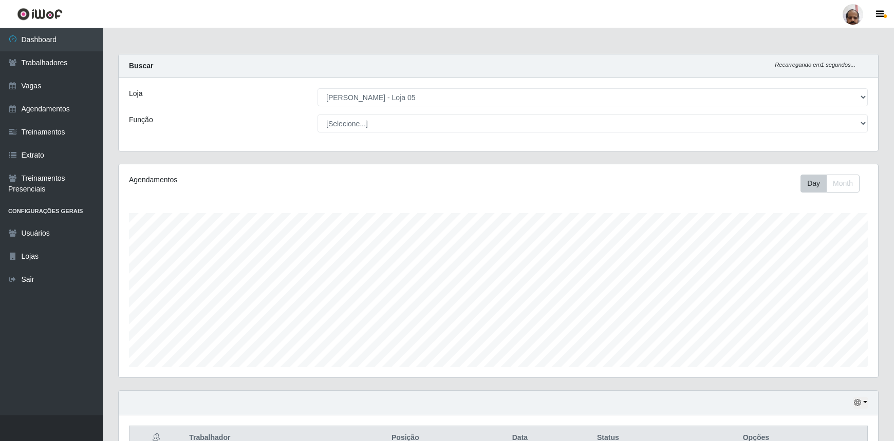
select select "252"
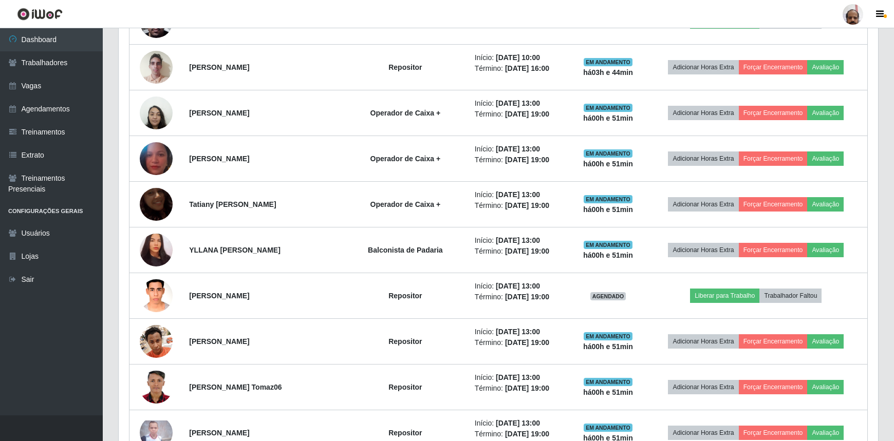
scroll to position [898, 0]
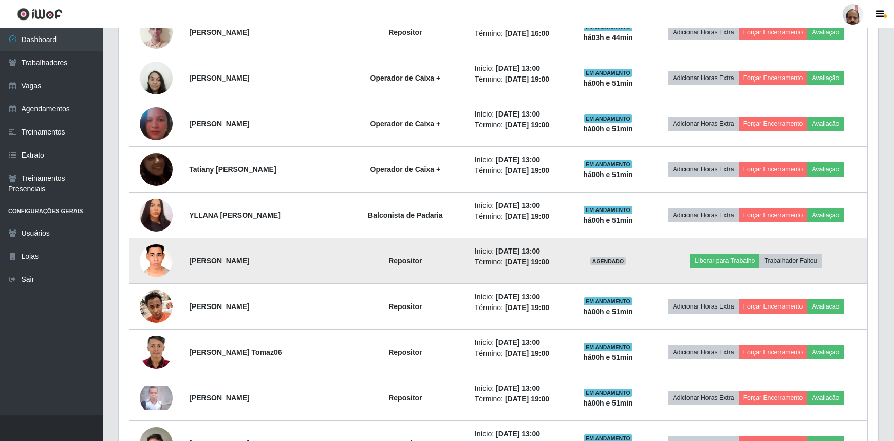
click at [143, 250] on img at bounding box center [156, 261] width 33 height 44
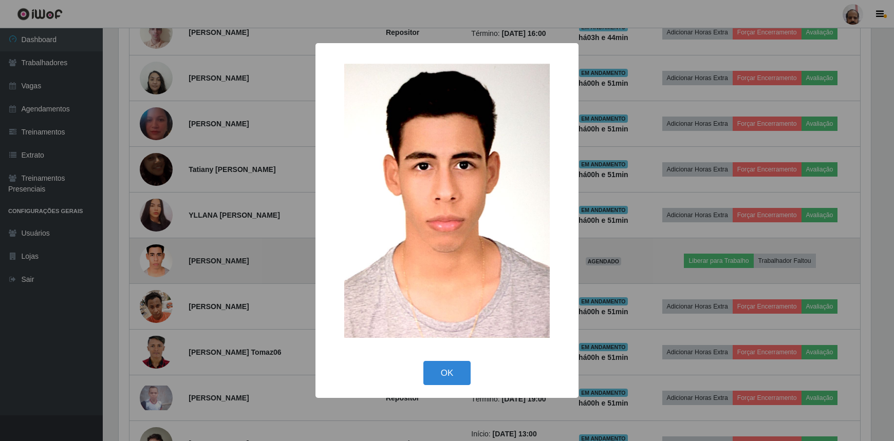
scroll to position [213, 755]
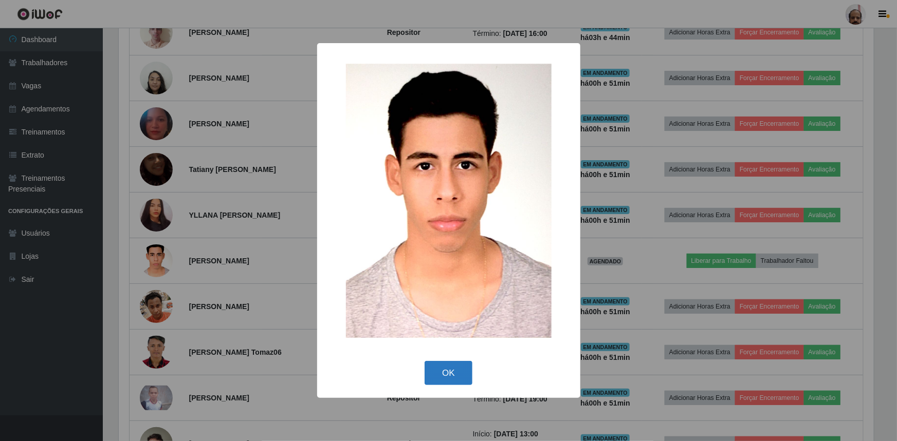
click at [442, 376] on button "OK" at bounding box center [448, 373] width 48 height 24
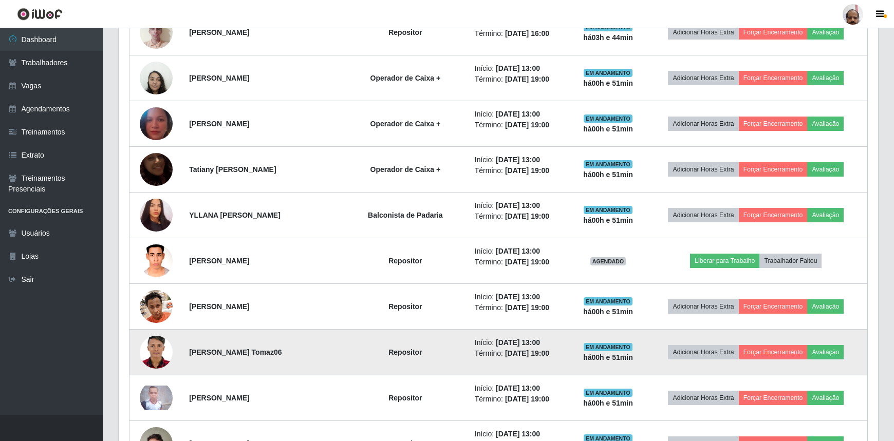
scroll to position [213, 760]
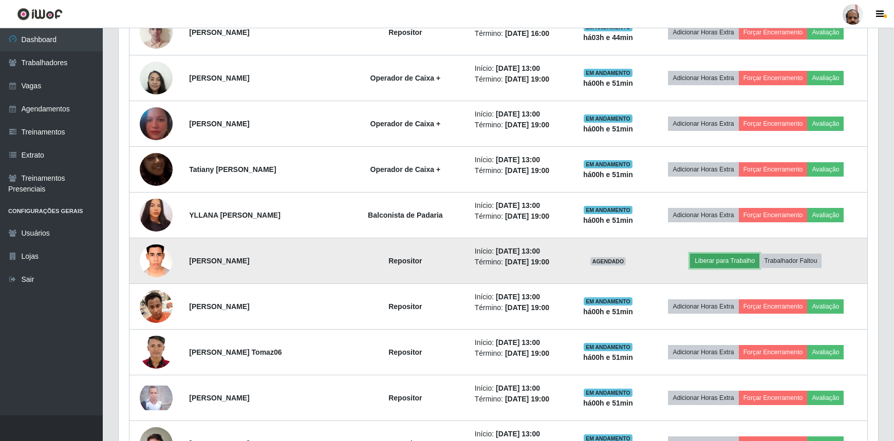
click at [733, 260] on button "Liberar para Trabalho" at bounding box center [724, 261] width 69 height 14
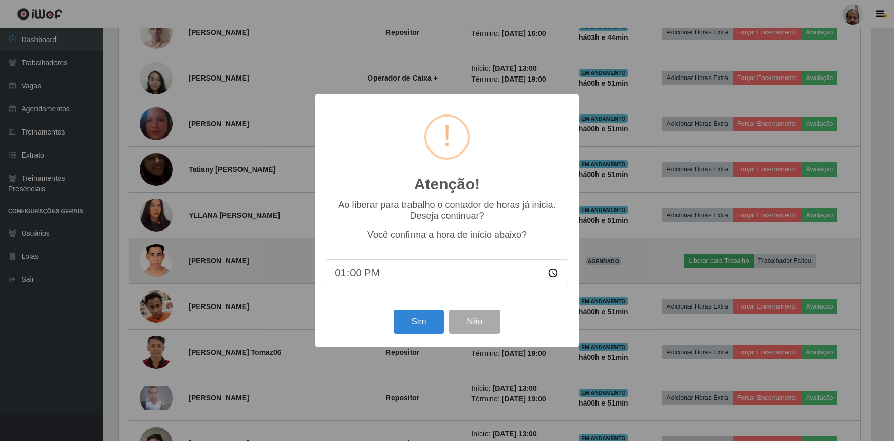
scroll to position [213, 755]
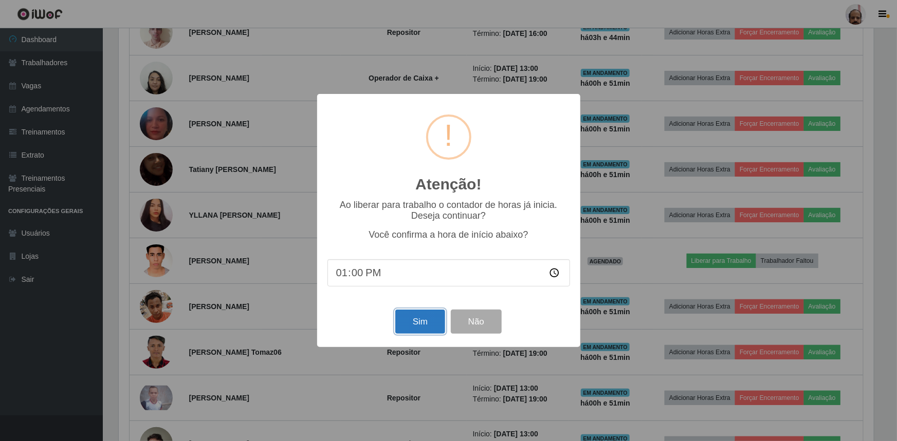
click at [414, 327] on button "Sim" at bounding box center [420, 322] width 50 height 24
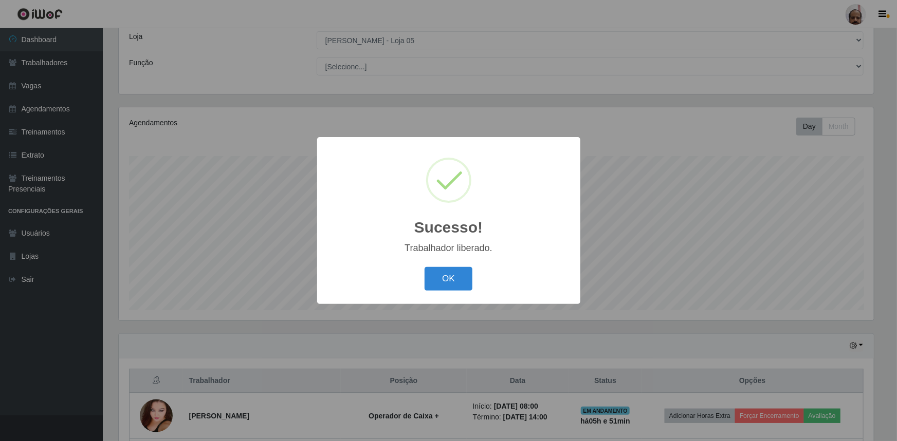
click at [419, 277] on div "OK Cancel" at bounding box center [448, 278] width 243 height 29
click at [443, 277] on button "OK" at bounding box center [448, 279] width 48 height 24
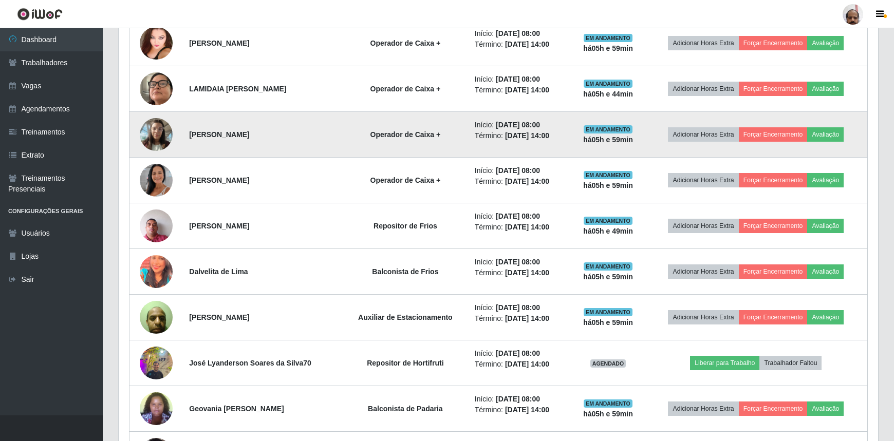
scroll to position [431, 0]
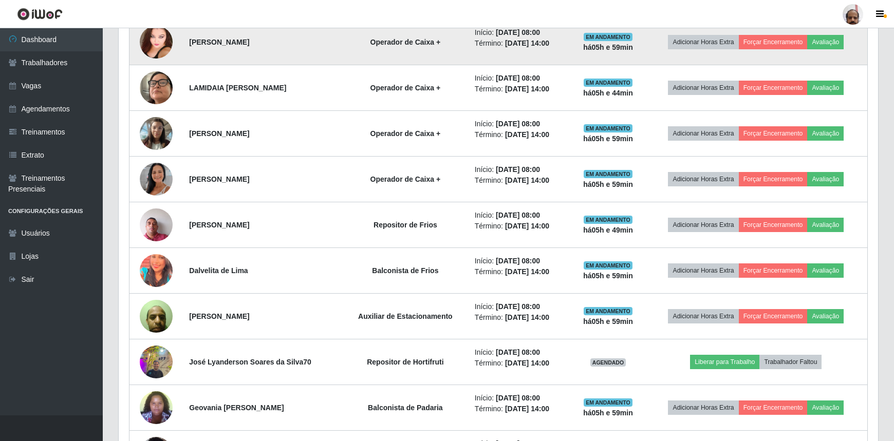
click at [154, 31] on img at bounding box center [156, 42] width 33 height 44
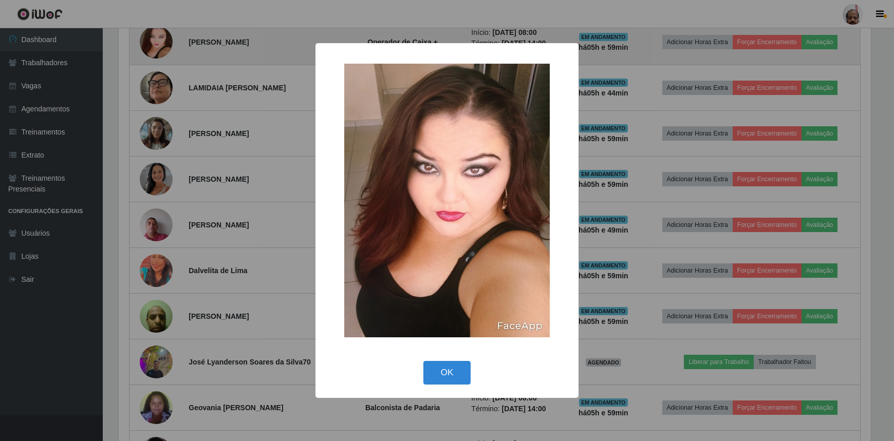
scroll to position [213, 755]
click at [154, 31] on div "× OK Cancel" at bounding box center [448, 220] width 897 height 441
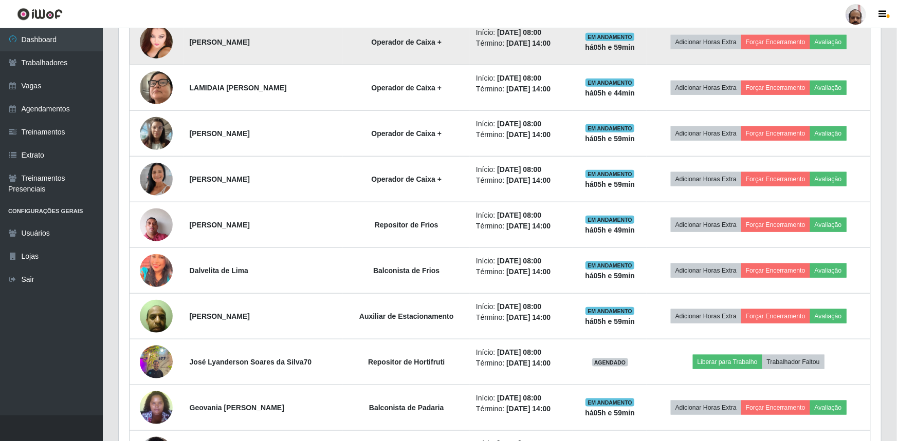
scroll to position [213, 760]
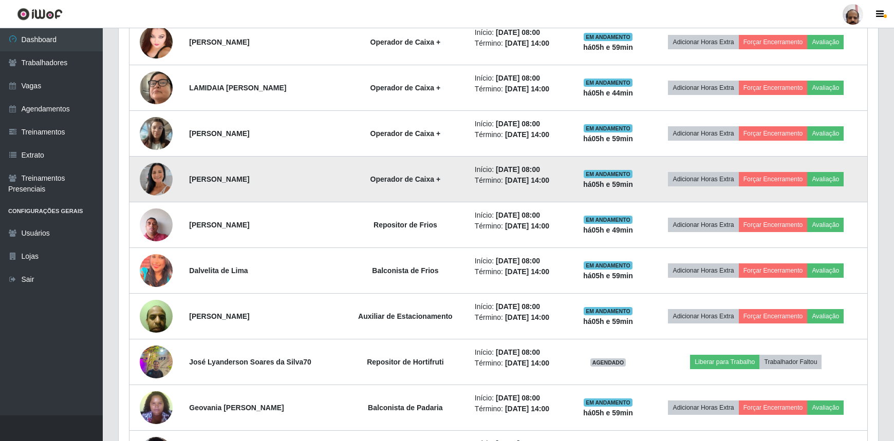
click at [159, 182] on img at bounding box center [156, 179] width 33 height 59
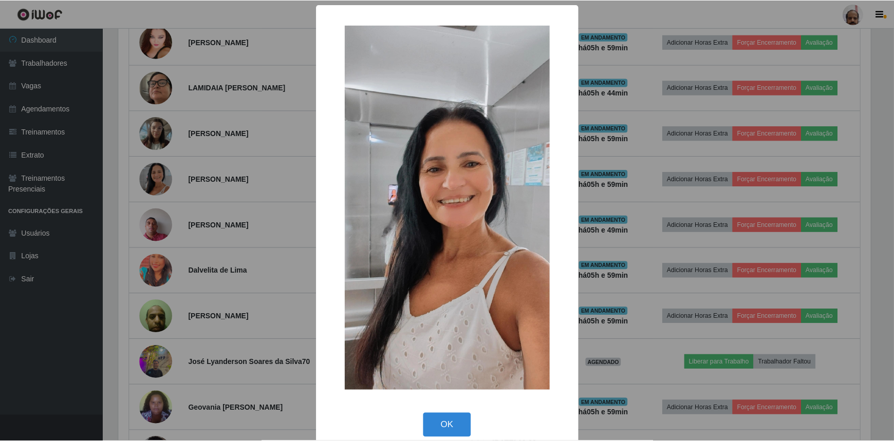
scroll to position [213, 755]
click at [159, 182] on div "× OK Cancel" at bounding box center [448, 220] width 897 height 441
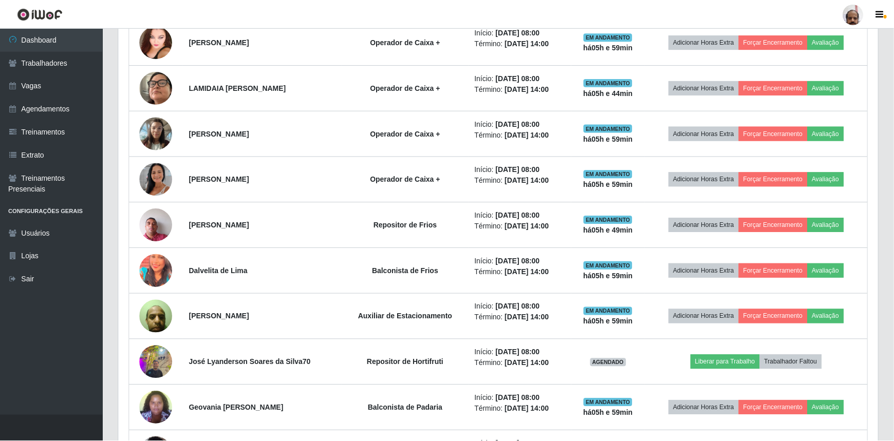
scroll to position [213, 760]
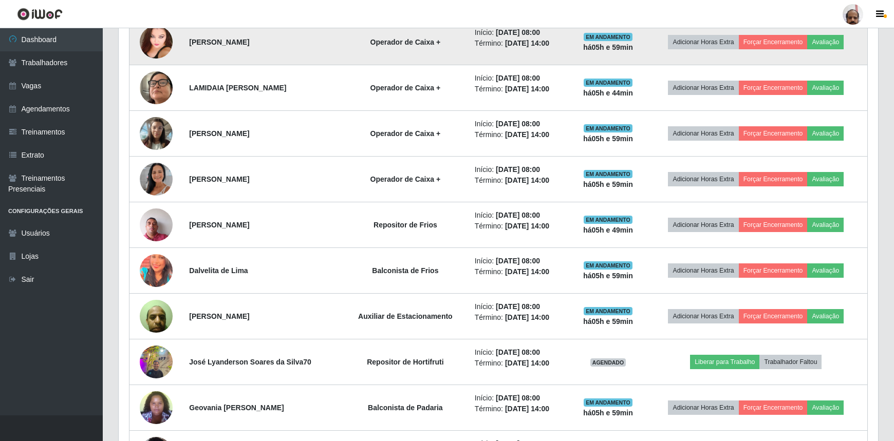
click at [163, 45] on img at bounding box center [156, 42] width 33 height 44
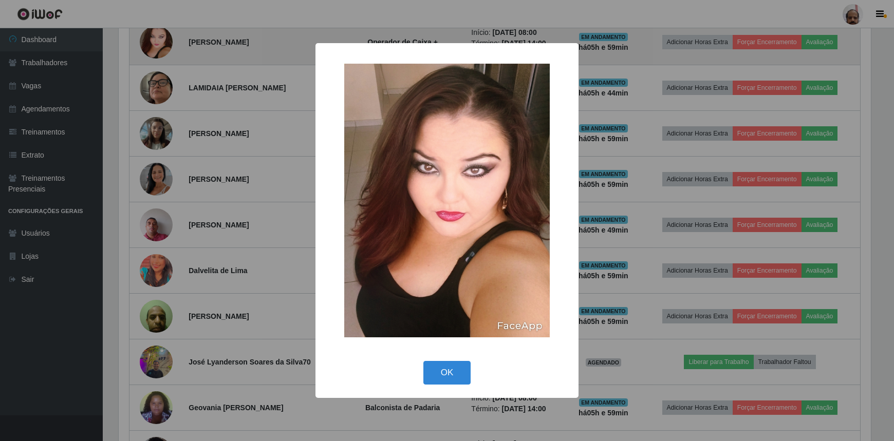
scroll to position [213, 755]
click at [163, 45] on div "× OK Cancel" at bounding box center [448, 220] width 897 height 441
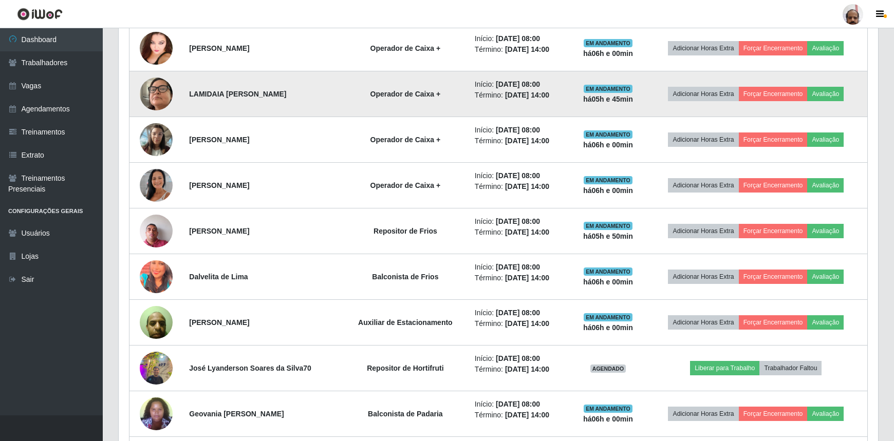
scroll to position [338, 0]
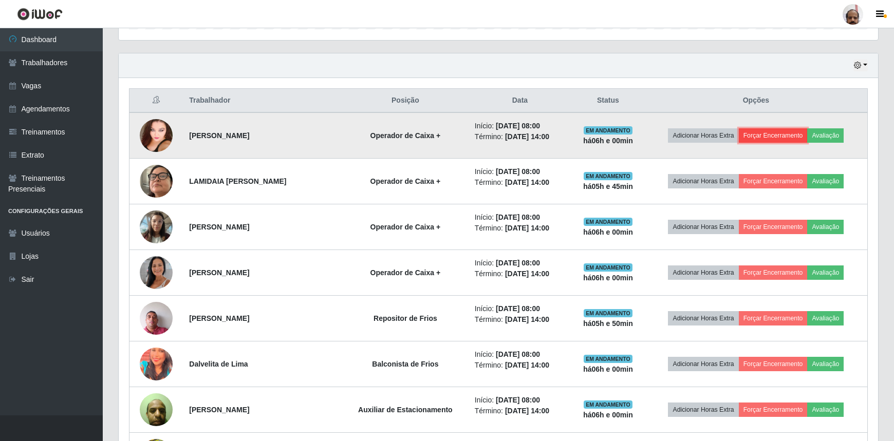
click at [772, 133] on button "Forçar Encerramento" at bounding box center [773, 135] width 69 height 14
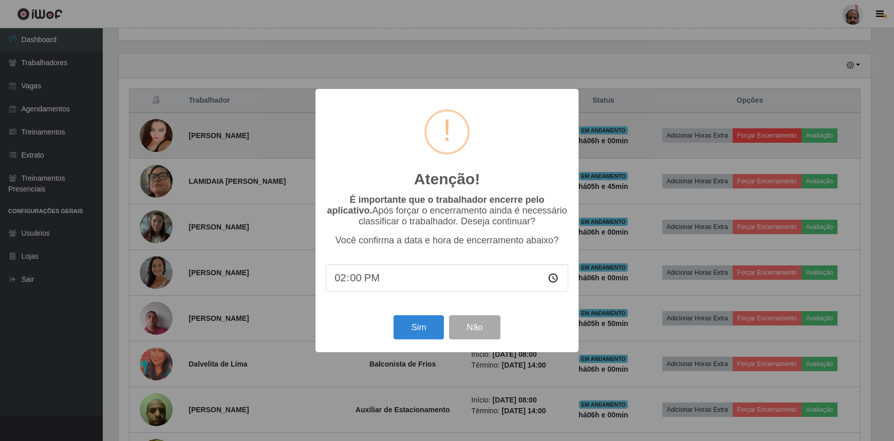
scroll to position [213, 755]
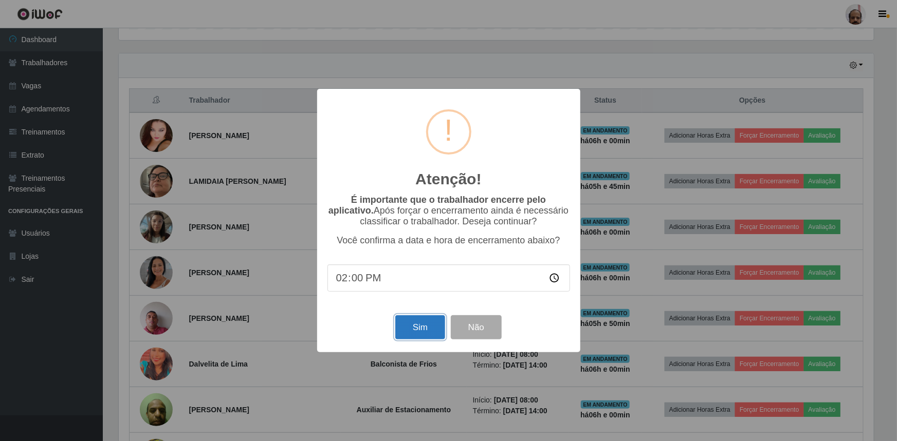
click at [417, 324] on button "Sim" at bounding box center [420, 328] width 50 height 24
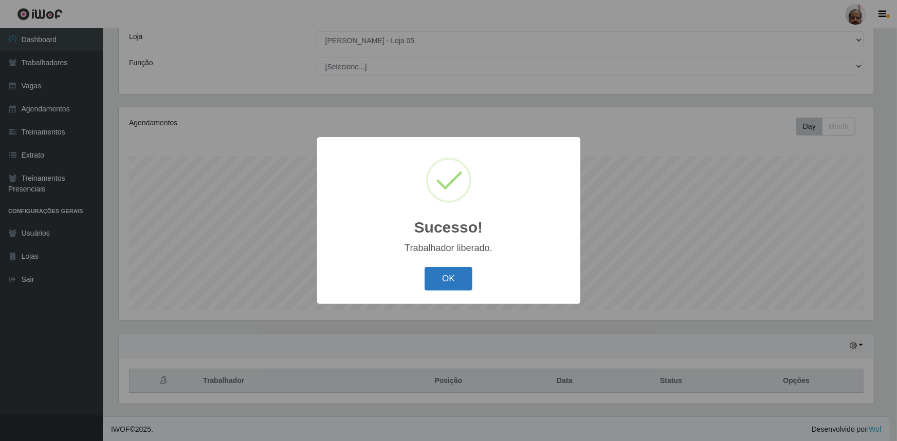
click at [446, 271] on button "OK" at bounding box center [448, 279] width 48 height 24
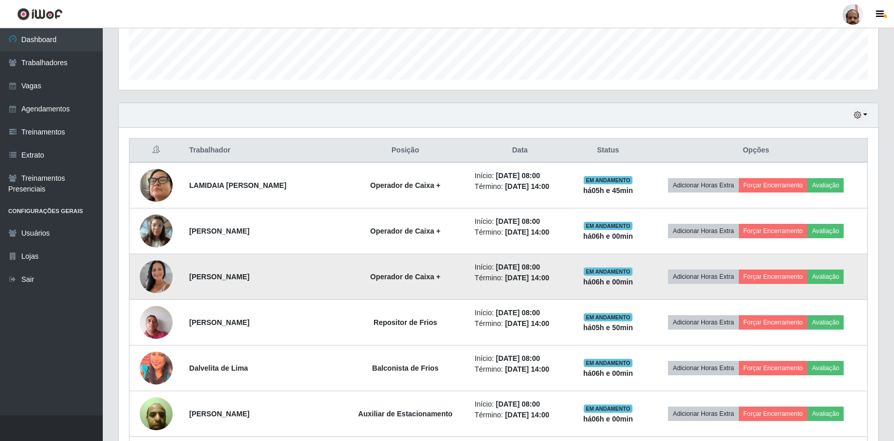
scroll to position [291, 0]
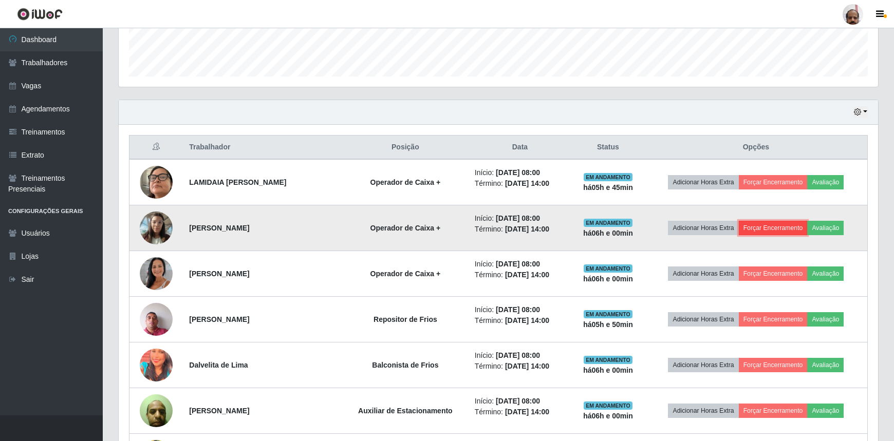
click at [766, 226] on button "Forçar Encerramento" at bounding box center [773, 228] width 69 height 14
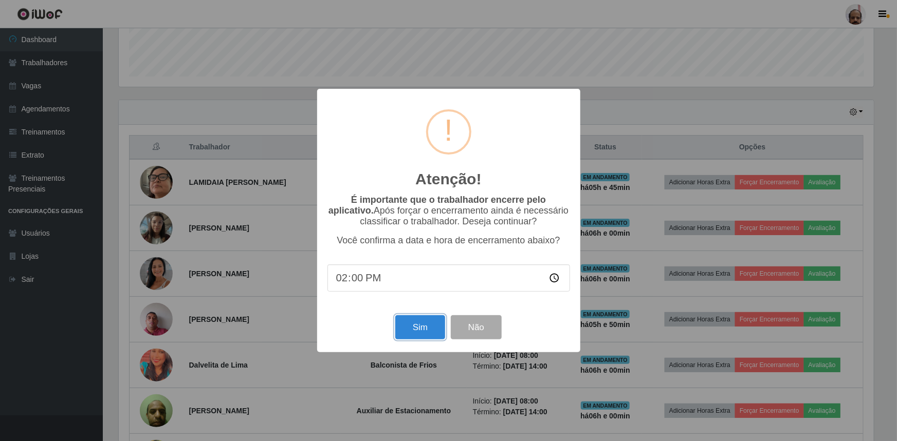
click at [428, 327] on button "Sim" at bounding box center [420, 328] width 50 height 24
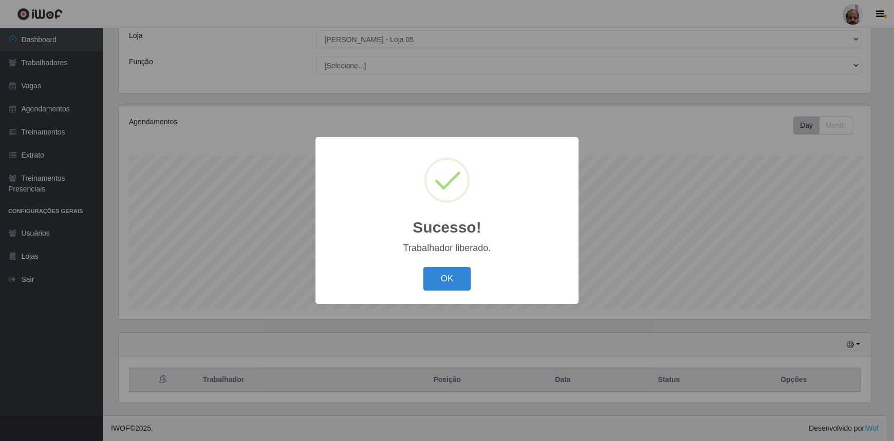
scroll to position [0, 0]
click at [454, 285] on button "OK" at bounding box center [448, 279] width 48 height 24
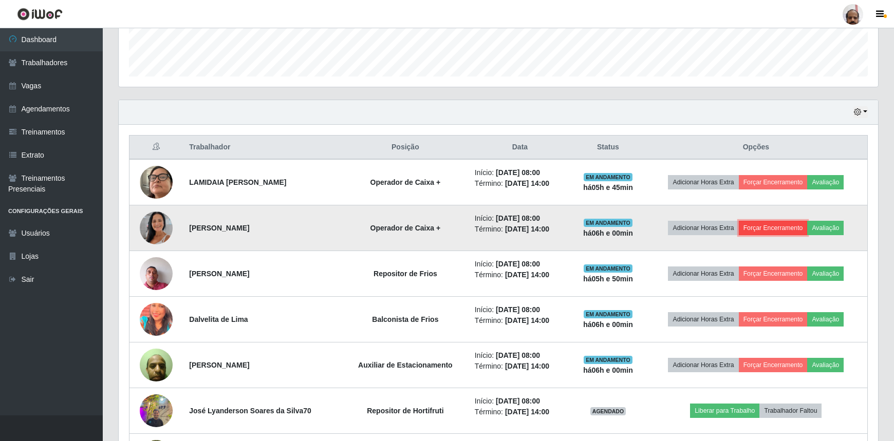
click at [791, 228] on button "Forçar Encerramento" at bounding box center [773, 228] width 69 height 14
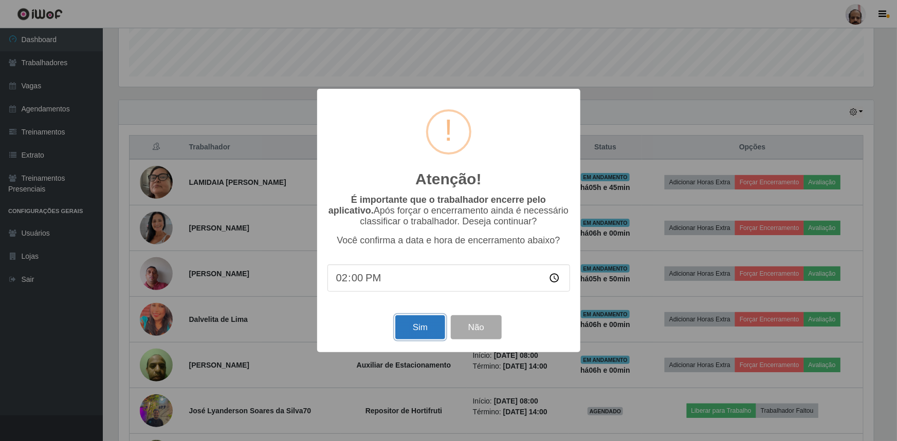
click at [432, 326] on button "Sim" at bounding box center [420, 328] width 50 height 24
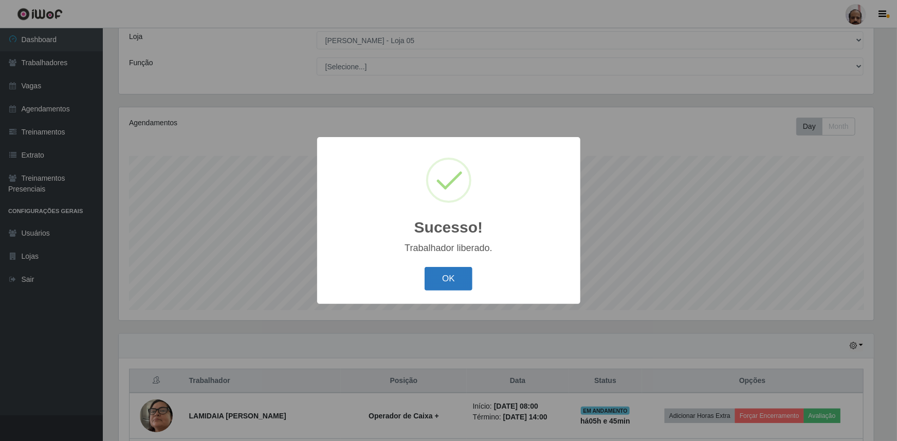
click at [467, 281] on button "OK" at bounding box center [448, 279] width 48 height 24
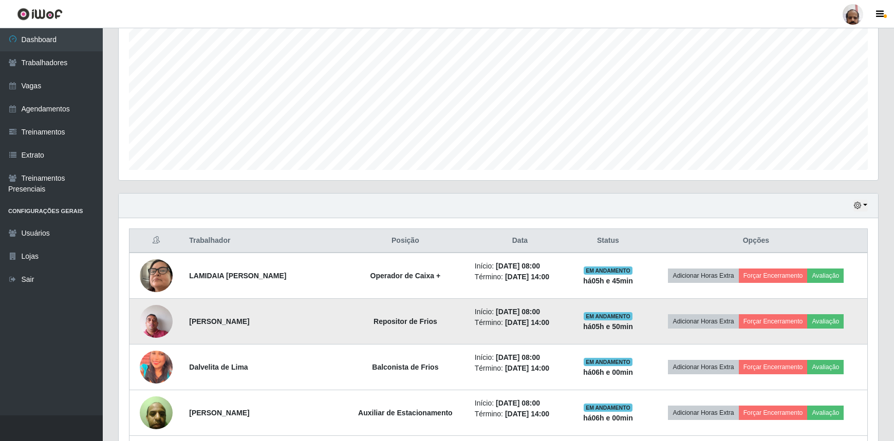
click at [150, 313] on img at bounding box center [156, 322] width 33 height 44
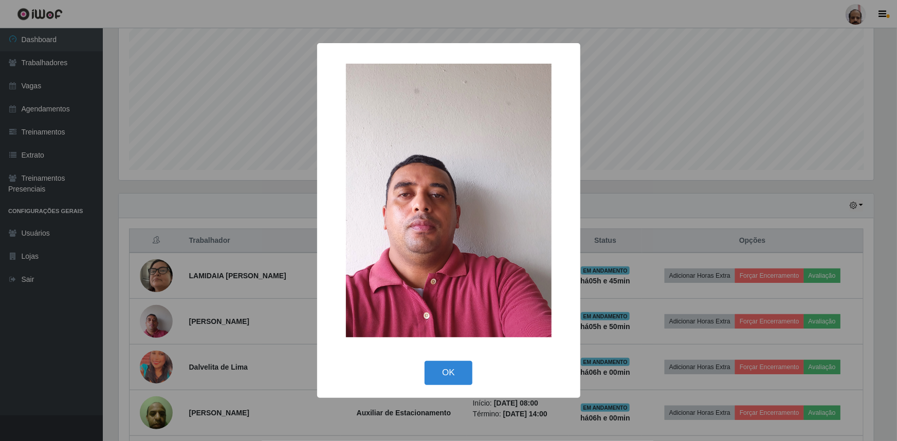
click at [152, 313] on div "× OK Cancel" at bounding box center [448, 220] width 897 height 441
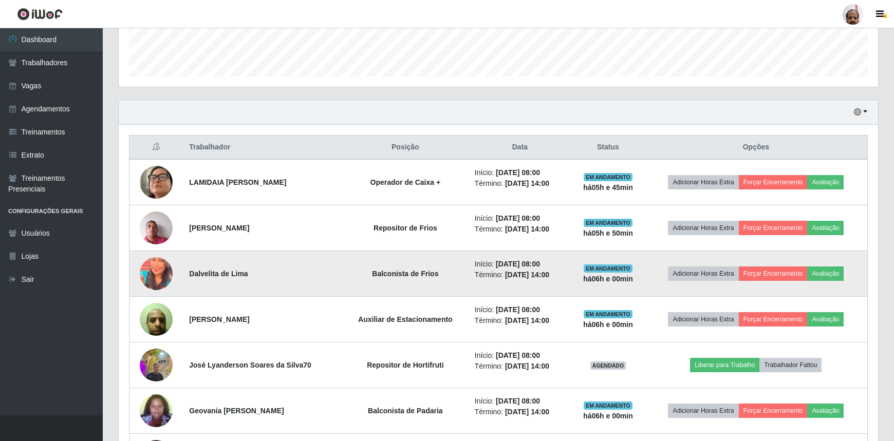
click at [154, 274] on img at bounding box center [156, 273] width 33 height 41
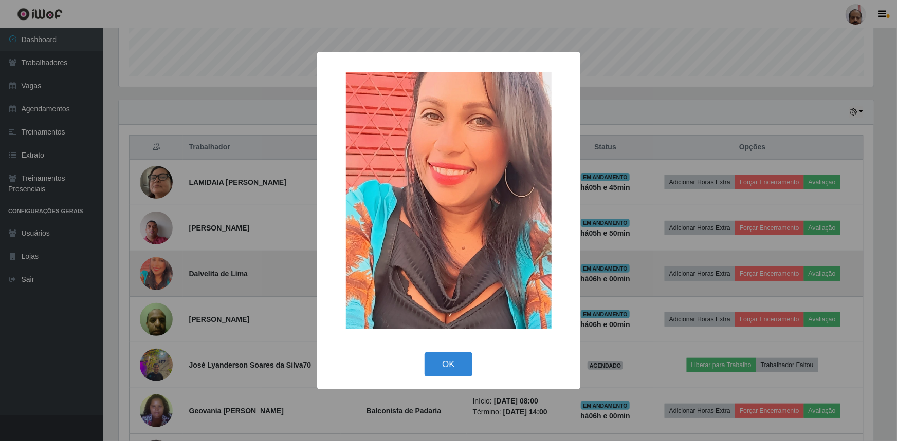
click at [154, 274] on div "× OK Cancel" at bounding box center [448, 220] width 897 height 441
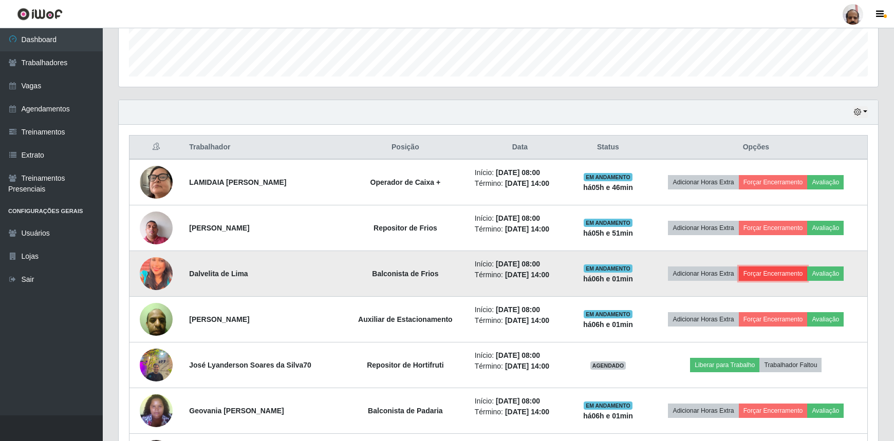
click at [770, 271] on button "Forçar Encerramento" at bounding box center [773, 274] width 69 height 14
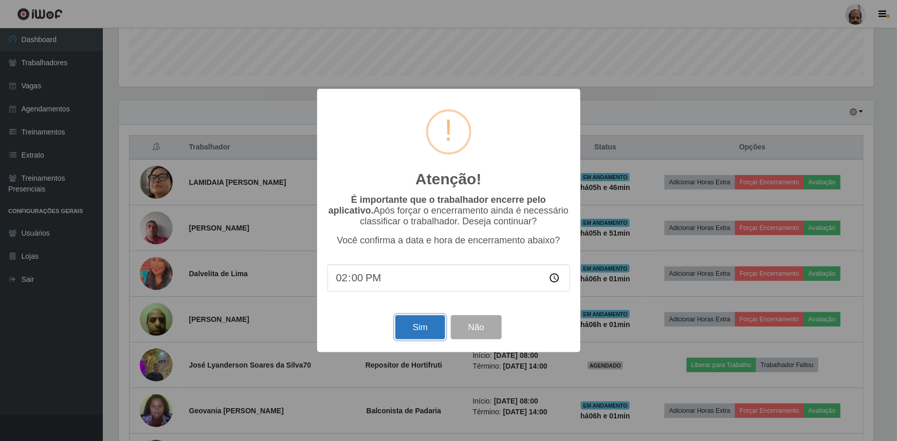
click at [433, 325] on button "Sim" at bounding box center [420, 328] width 50 height 24
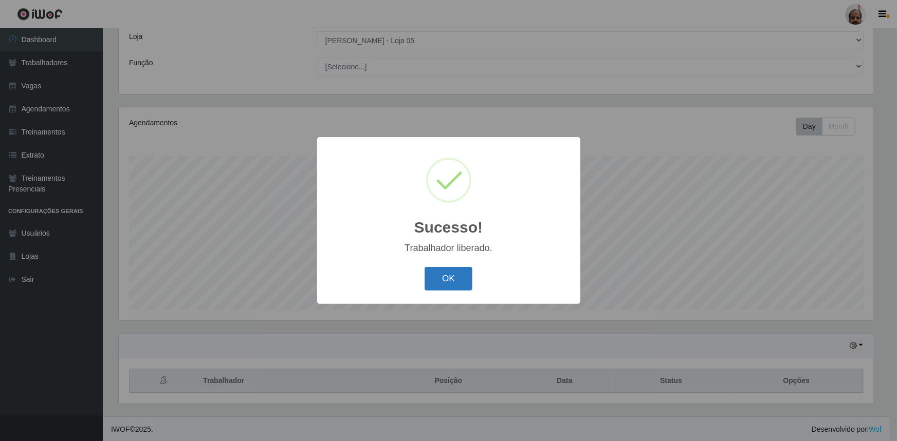
click at [458, 278] on button "OK" at bounding box center [448, 279] width 48 height 24
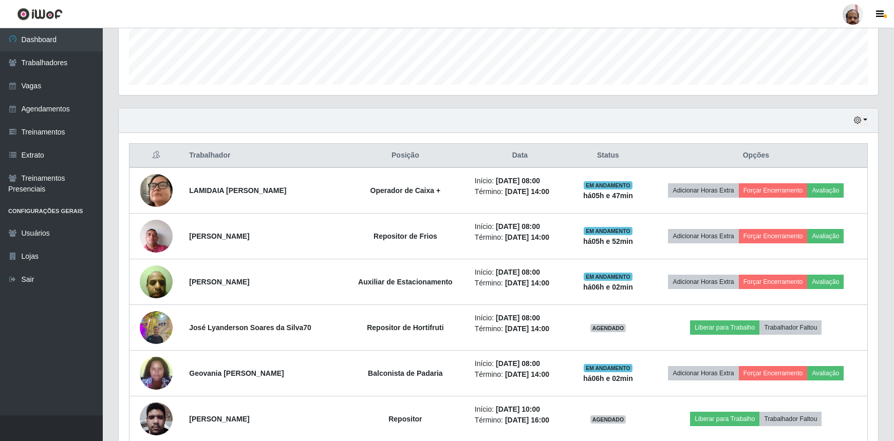
scroll to position [291, 0]
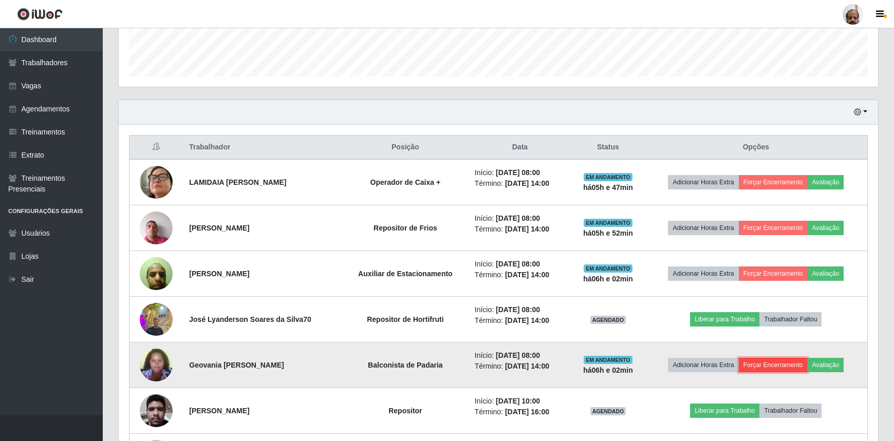
click at [789, 361] on button "Forçar Encerramento" at bounding box center [773, 365] width 69 height 14
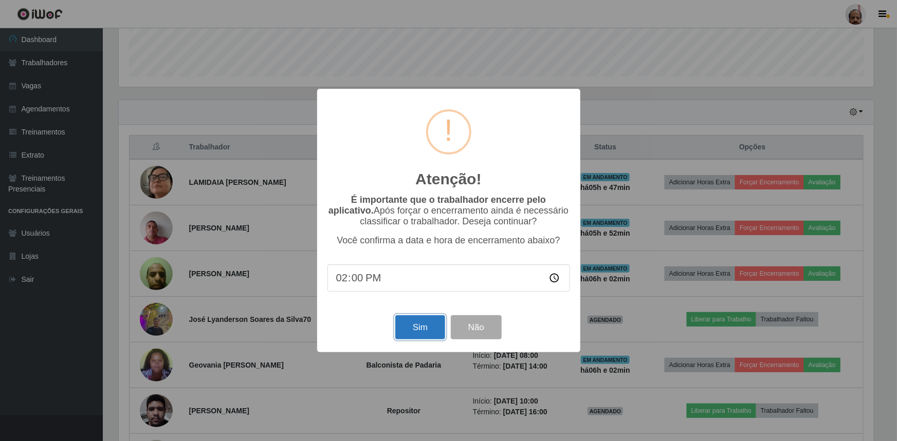
click at [430, 331] on button "Sim" at bounding box center [420, 328] width 50 height 24
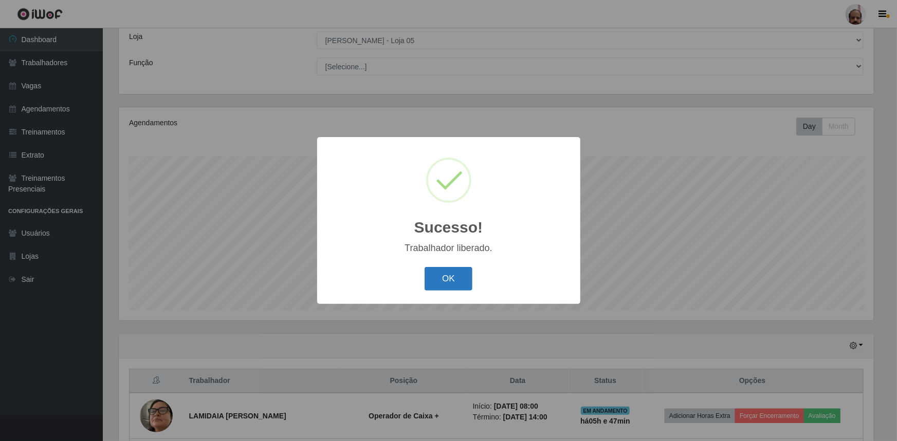
click at [453, 283] on button "OK" at bounding box center [448, 279] width 48 height 24
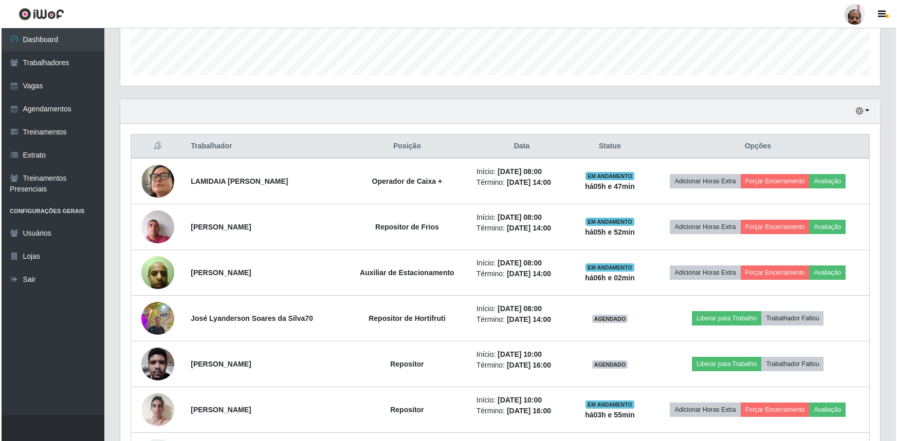
scroll to position [338, 0]
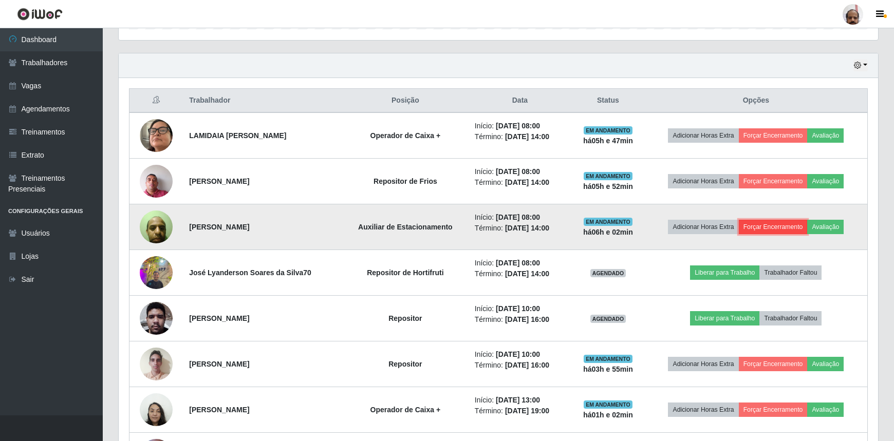
click at [774, 231] on button "Forçar Encerramento" at bounding box center [773, 227] width 69 height 14
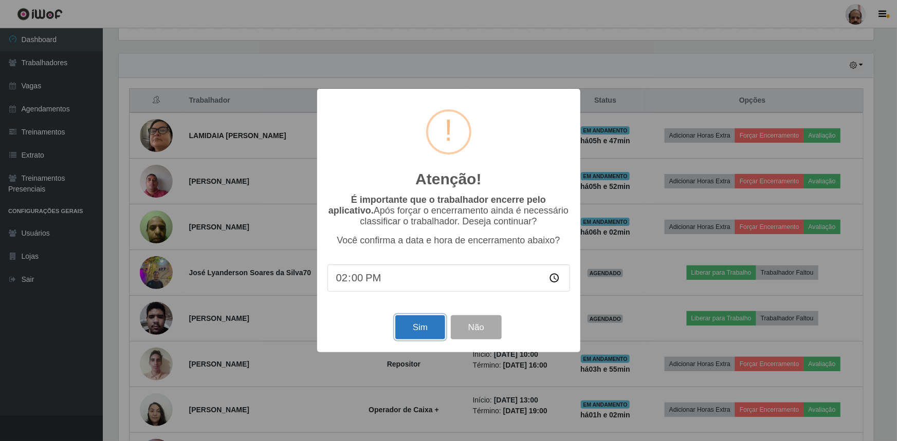
click at [402, 334] on button "Sim" at bounding box center [420, 328] width 50 height 24
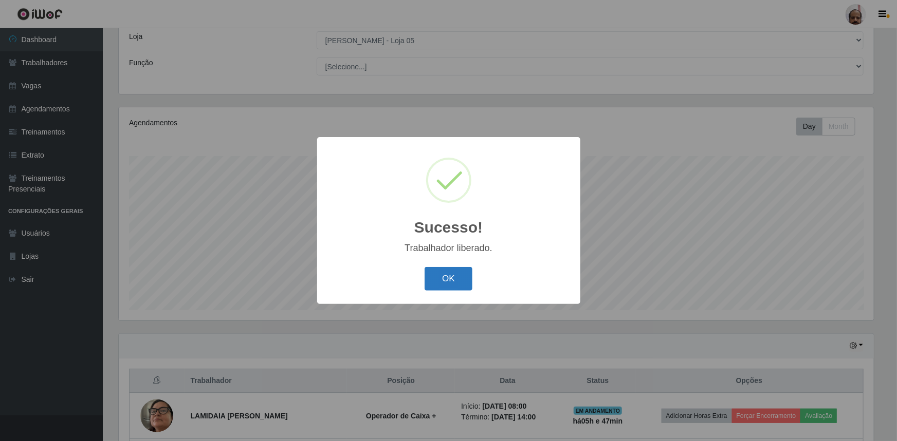
click at [443, 281] on button "OK" at bounding box center [448, 279] width 48 height 24
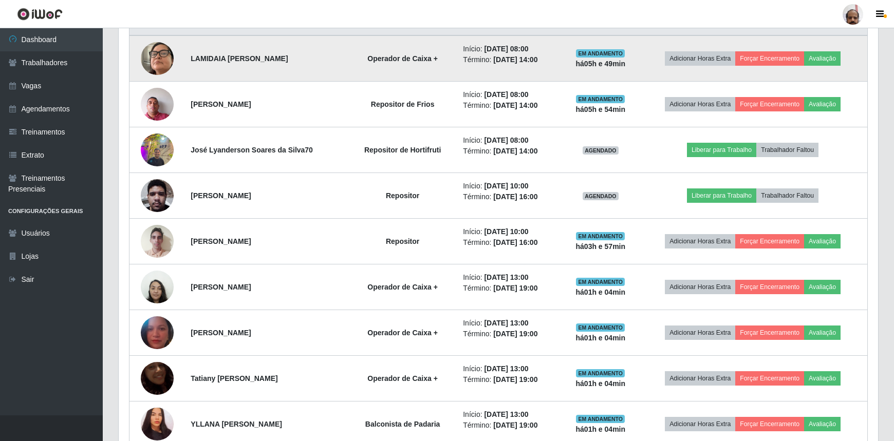
scroll to position [431, 0]
